Goal: Obtain resource: Obtain resource

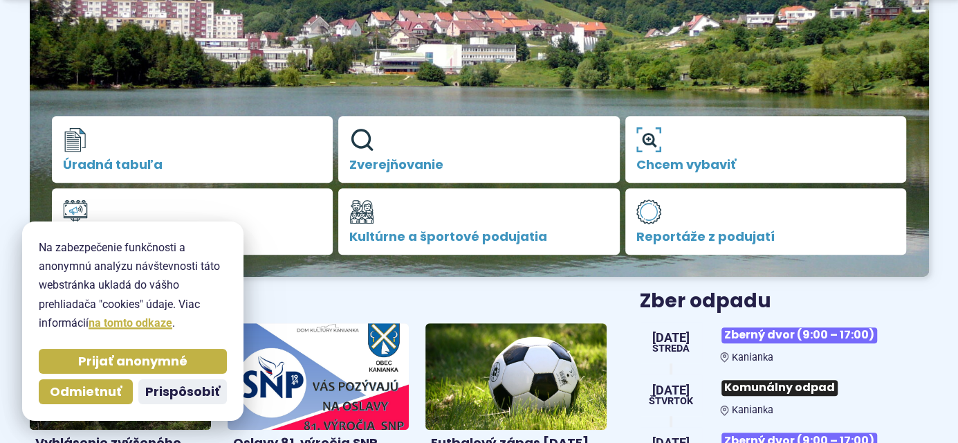
scroll to position [544, 0]
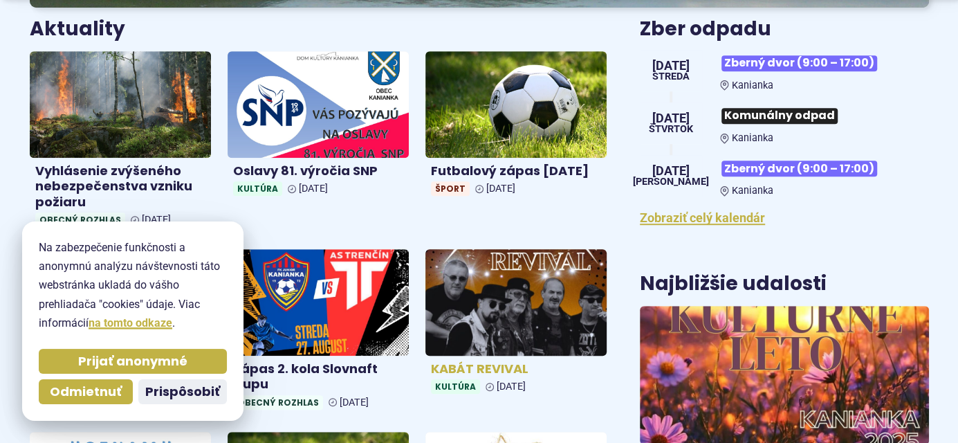
click at [568, 299] on img at bounding box center [515, 302] width 209 height 122
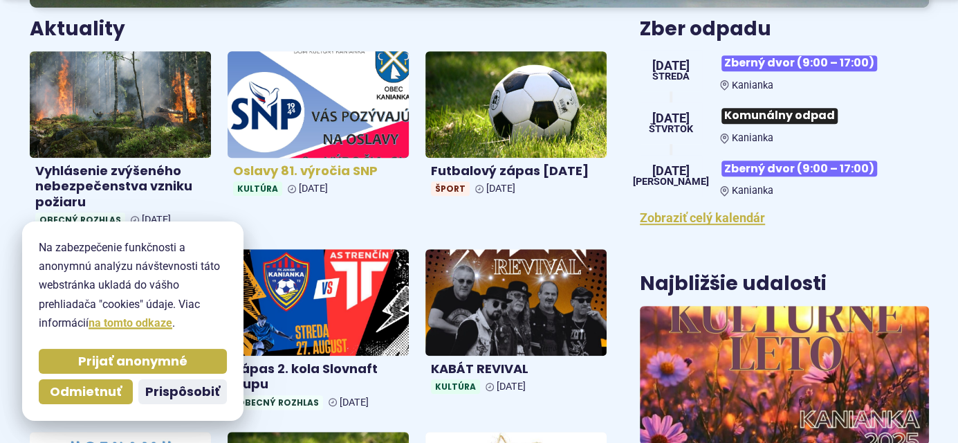
click at [273, 151] on img at bounding box center [318, 104] width 209 height 122
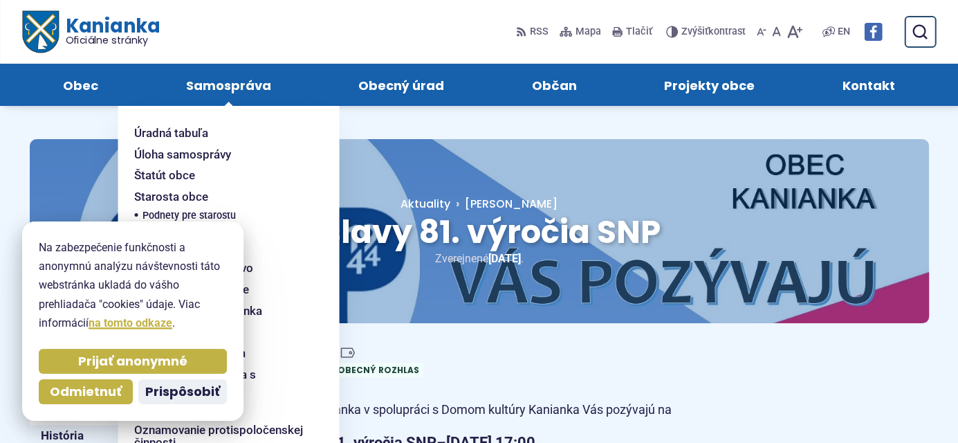
click at [237, 84] on span "Samospráva" at bounding box center [228, 85] width 85 height 42
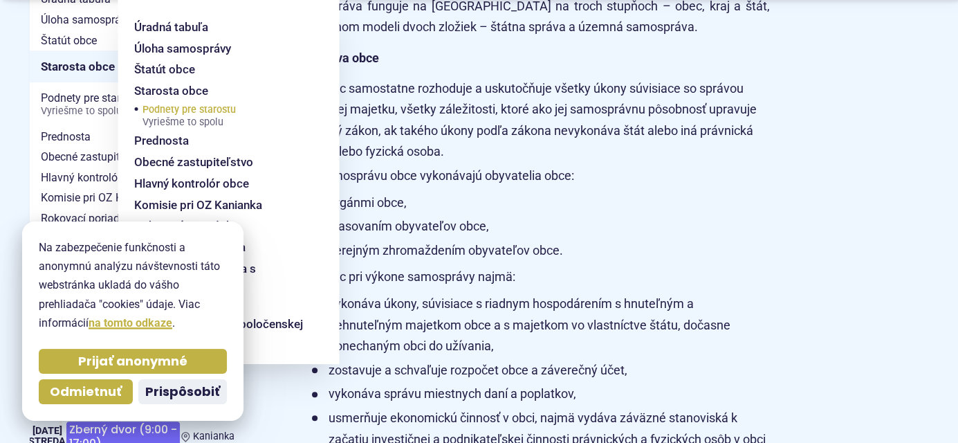
scroll to position [544, 0]
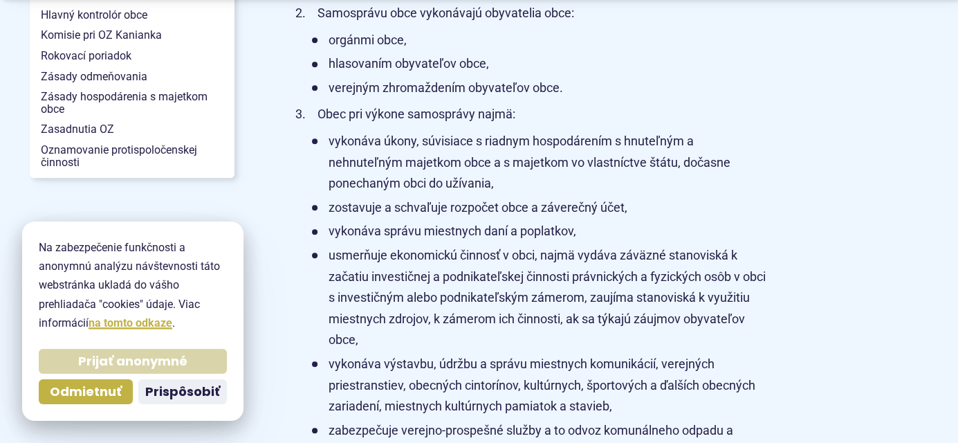
click at [164, 357] on span "Prijať anonymné" at bounding box center [132, 361] width 109 height 16
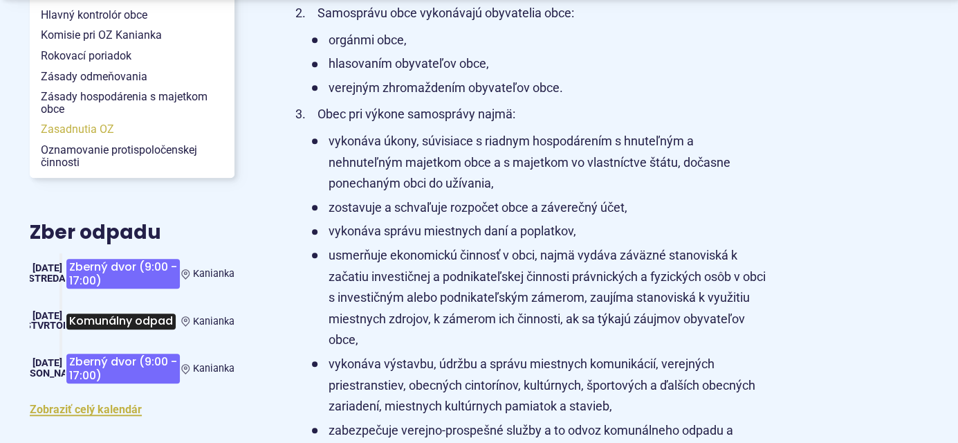
click at [72, 126] on span "Zasadnutia OZ" at bounding box center [132, 129] width 183 height 21
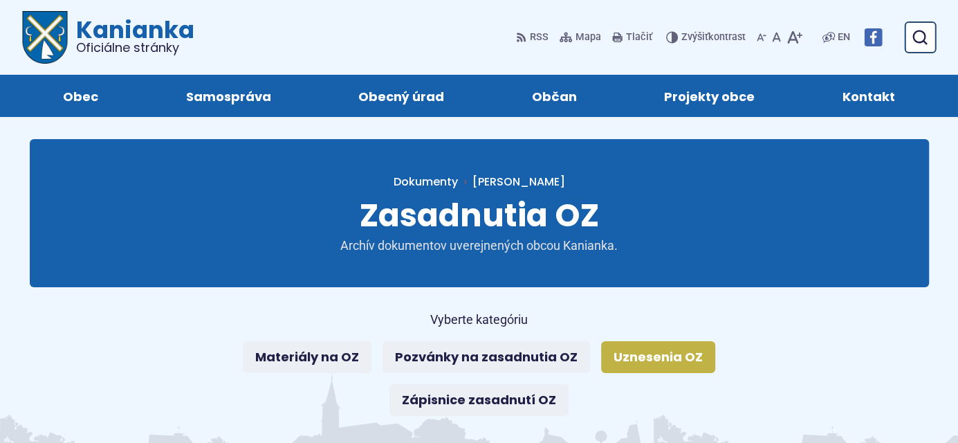
click at [615, 360] on link "Uznesenia OZ" at bounding box center [658, 357] width 114 height 32
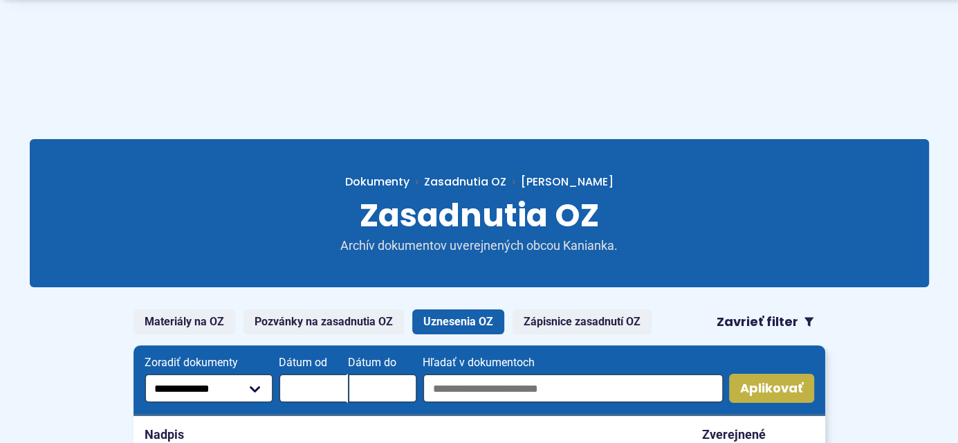
scroll to position [272, 0]
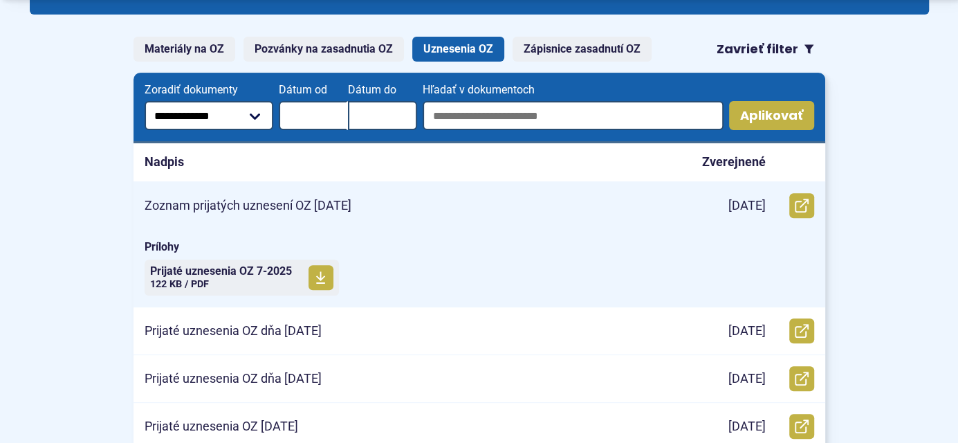
click at [232, 201] on p "Zoznam prijatých uznesení OZ 23.07.2025" at bounding box center [248, 206] width 207 height 16
click at [230, 279] on span "Prijaté uznesenia OZ 7-2025 Veľkosť a typ súboru 122 KB / PDF" at bounding box center [221, 277] width 142 height 35
